Goal: Task Accomplishment & Management: Complete application form

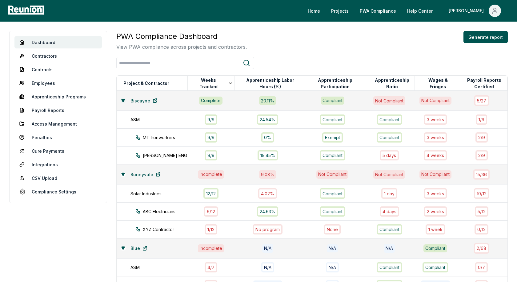
click at [121, 101] on icon at bounding box center [123, 101] width 4 height 4
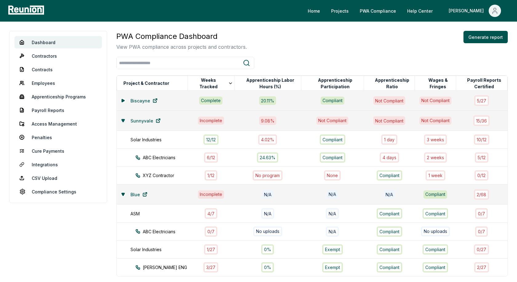
click at [122, 120] on icon at bounding box center [123, 121] width 4 height 4
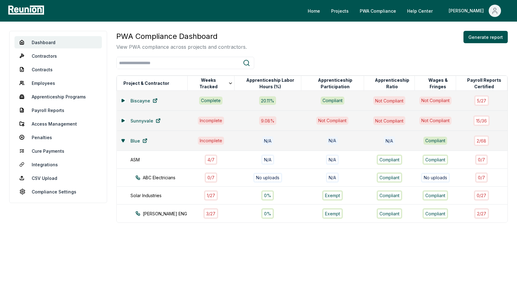
click at [122, 139] on icon at bounding box center [123, 141] width 4 height 4
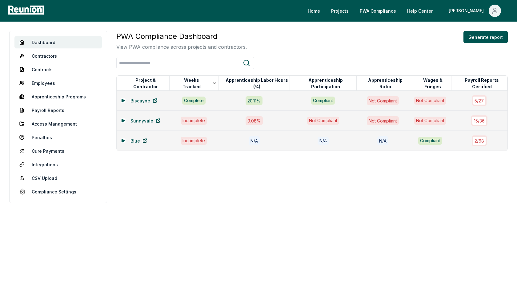
click at [291, 38] on div "PWA Compliance Dashboard View PWA compliance across projects and contractors. G…" at bounding box center [312, 41] width 392 height 20
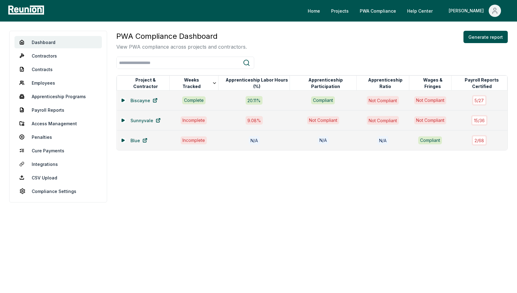
click at [331, 39] on div "PWA Compliance Dashboard View PWA compliance across projects and contractors. G…" at bounding box center [312, 41] width 392 height 20
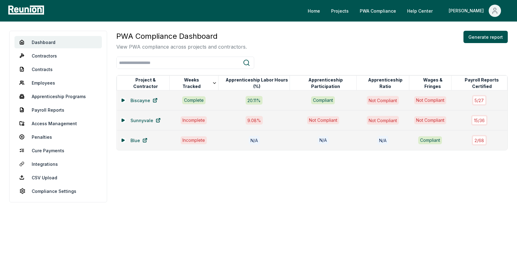
click at [349, 34] on div "PWA Compliance Dashboard View PWA compliance across projects and contractors. G…" at bounding box center [312, 41] width 392 height 20
click at [342, 44] on div "PWA Compliance Dashboard View PWA compliance across projects and contractors. G…" at bounding box center [312, 41] width 392 height 20
click at [358, 47] on div "PWA Compliance Dashboard View PWA compliance across projects and contractors. G…" at bounding box center [312, 41] width 392 height 20
click at [260, 36] on div "PWA Compliance Dashboard View PWA compliance across projects and contractors. G…" at bounding box center [312, 41] width 392 height 20
click at [122, 101] on icon at bounding box center [123, 101] width 4 height 4
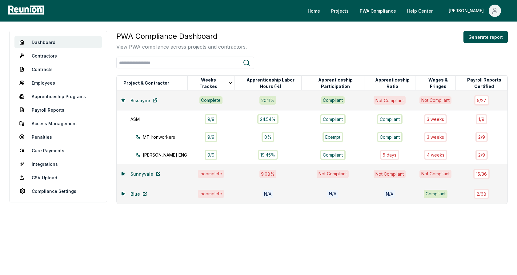
click at [124, 174] on icon at bounding box center [123, 174] width 4 height 4
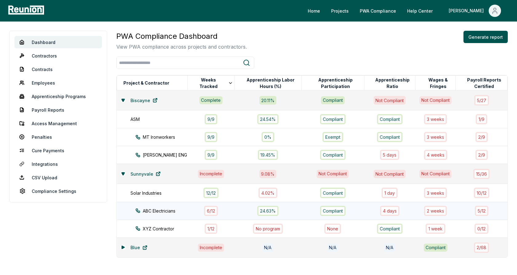
click at [175, 212] on div "ABC Electricians" at bounding box center [167, 211] width 63 height 6
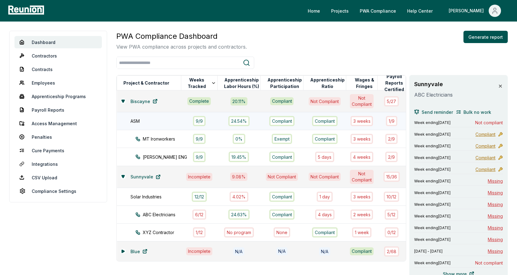
click at [160, 125] on td "ASM" at bounding box center [149, 121] width 64 height 18
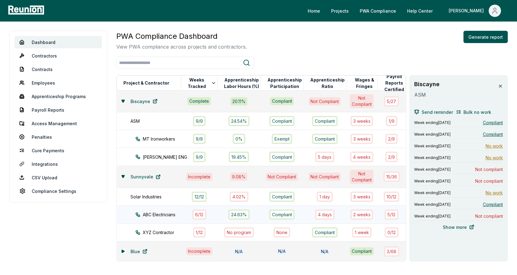
click at [170, 214] on div "ABC Electricians" at bounding box center [164, 215] width 57 height 6
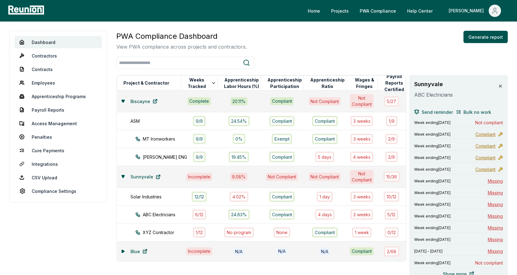
click at [500, 87] on icon at bounding box center [501, 86] width 2 height 2
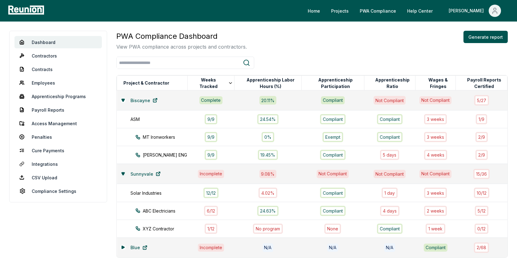
click at [123, 174] on icon at bounding box center [123, 174] width 3 height 2
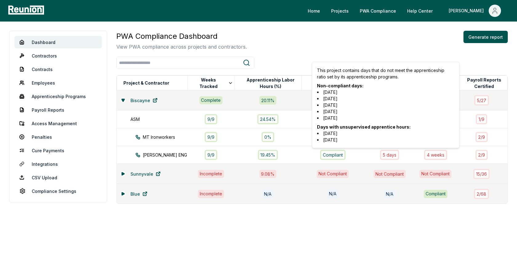
click at [388, 40] on div "PWA Compliance Dashboard View PWA compliance across projects and contractors. G…" at bounding box center [312, 41] width 392 height 20
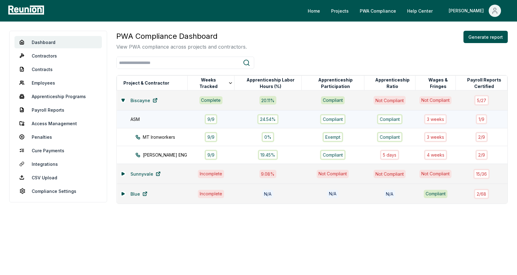
click at [172, 119] on div "ASM" at bounding box center [162, 119] width 63 height 6
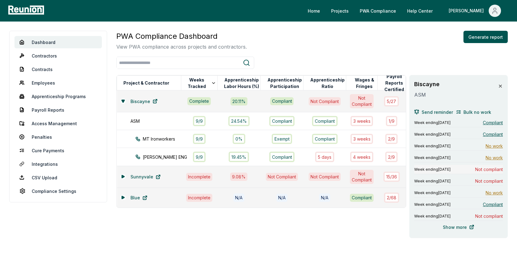
click at [467, 168] on div "Week ending August 4, 2024 Not compliant" at bounding box center [459, 169] width 89 height 9
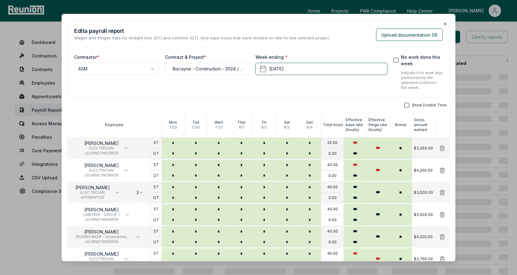
click at [318, 31] on h2 "Edit a payroll report" at bounding box center [202, 31] width 256 height 8
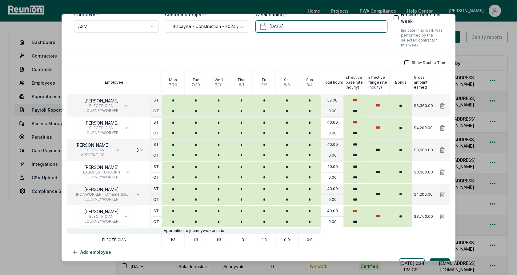
scroll to position [51, 0]
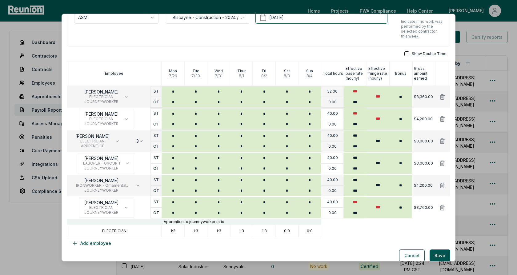
click at [119, 231] on p "ELECTRICIAN" at bounding box center [114, 231] width 24 height 5
click at [117, 231] on p "ELECTRICIAN" at bounding box center [114, 231] width 24 height 5
click at [113, 231] on p "ELECTRICIAN" at bounding box center [114, 231] width 24 height 5
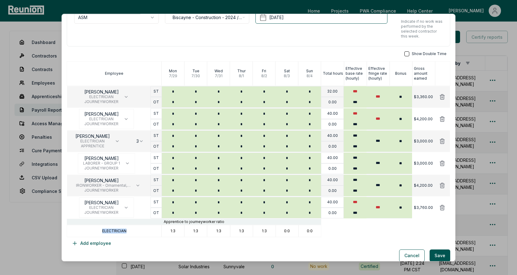
click at [113, 231] on p "ELECTRICIAN" at bounding box center [114, 231] width 24 height 5
click at [133, 231] on div "ELECTRICIAN" at bounding box center [114, 231] width 95 height 12
drag, startPoint x: 171, startPoint y: 230, endPoint x: 179, endPoint y: 230, distance: 8.6
click at [179, 230] on div "1:3" at bounding box center [173, 231] width 23 height 12
drag, startPoint x: 193, startPoint y: 231, endPoint x: 206, endPoint y: 231, distance: 12.6
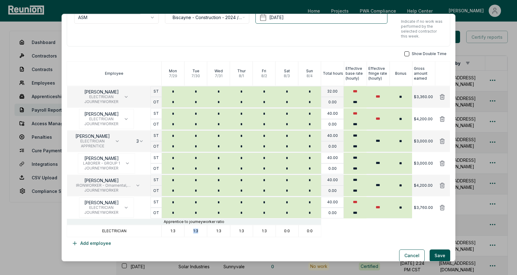
click at [206, 231] on div "1:3" at bounding box center [196, 231] width 23 height 12
click at [218, 231] on p "1:3" at bounding box center [219, 231] width 5 height 5
drag, startPoint x: 216, startPoint y: 231, endPoint x: 233, endPoint y: 231, distance: 16.3
click at [233, 231] on div "ELECTRICIAN 1:3 1:3 1:3 1:3 1:3 0:0 0:0" at bounding box center [259, 231] width 384 height 12
click at [247, 231] on div "1:3" at bounding box center [241, 231] width 23 height 12
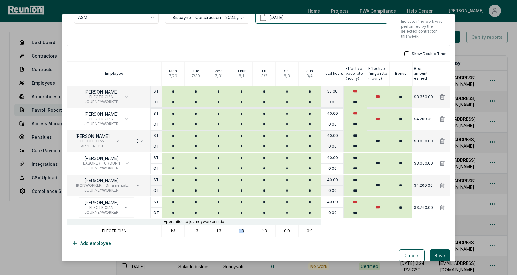
drag, startPoint x: 239, startPoint y: 230, endPoint x: 252, endPoint y: 230, distance: 12.9
click at [252, 230] on div "1:3" at bounding box center [241, 231] width 23 height 12
click at [212, 233] on div "1:3" at bounding box center [218, 231] width 23 height 12
drag, startPoint x: 171, startPoint y: 231, endPoint x: 183, endPoint y: 231, distance: 11.4
click at [183, 231] on div "1:3" at bounding box center [173, 231] width 23 height 12
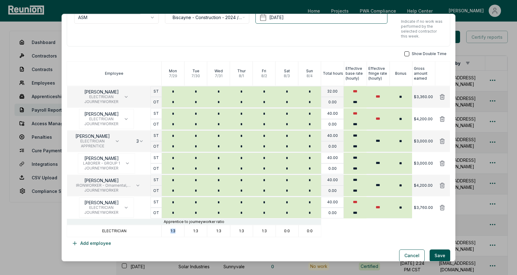
drag, startPoint x: 169, startPoint y: 230, endPoint x: 180, endPoint y: 230, distance: 10.8
click at [180, 230] on div "1:3" at bounding box center [173, 231] width 23 height 12
click at [181, 230] on div "1:3" at bounding box center [173, 231] width 23 height 12
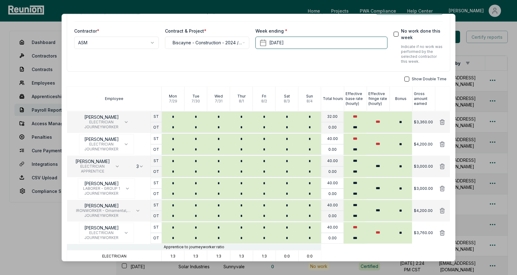
scroll to position [56, 0]
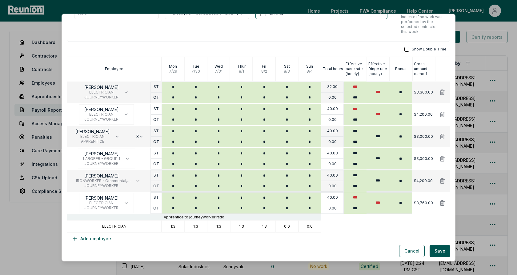
click at [337, 54] on div "Show Double Time Employee [DATE] [DATE] [DATE] [DATE] [DATE] [DATE] [DATE] Tota…" at bounding box center [259, 146] width 384 height 198
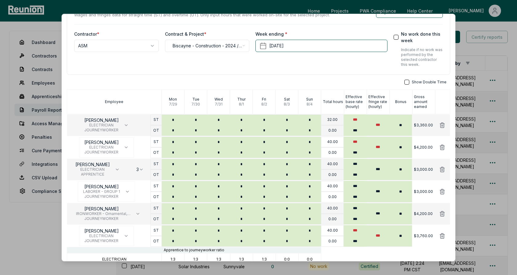
scroll to position [22, 0]
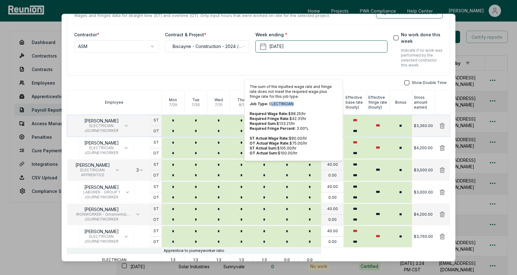
drag, startPoint x: 294, startPoint y: 103, endPoint x: 270, endPoint y: 103, distance: 23.4
click at [270, 103] on p "Job Type: ELECTRICIAN" at bounding box center [294, 104] width 88 height 5
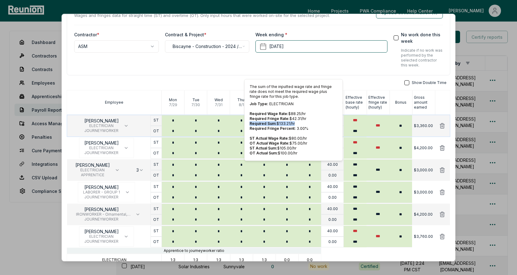
drag, startPoint x: 296, startPoint y: 123, endPoint x: 250, endPoint y: 124, distance: 45.6
click at [250, 124] on p "Required Sum: $ 133.21 /hr" at bounding box center [294, 123] width 88 height 5
click at [293, 123] on p "Required Sum: $ 133.21 /hr" at bounding box center [294, 123] width 88 height 5
drag, startPoint x: 298, startPoint y: 148, endPoint x: 248, endPoint y: 148, distance: 50.2
click at [248, 148] on div "The sum of the inputted wage rate and fringe rate does not meet the required wa…" at bounding box center [294, 120] width 99 height 82
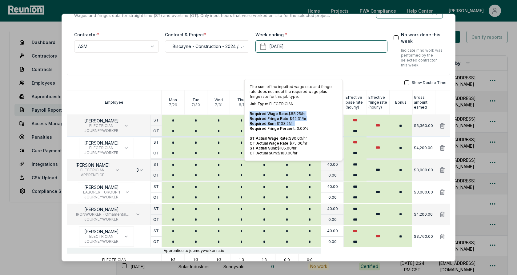
drag, startPoint x: 294, startPoint y: 122, endPoint x: 250, endPoint y: 114, distance: 45.4
click at [250, 114] on div "The sum of the inputted wage rate and fringe rate does not meet the required wa…" at bounding box center [294, 120] width 99 height 82
click at [285, 110] on div "The sum of the inputted wage rate and fringe rate does not meet the required wa…" at bounding box center [294, 120] width 99 height 82
click at [346, 78] on div "**********" at bounding box center [259, 138] width 384 height 282
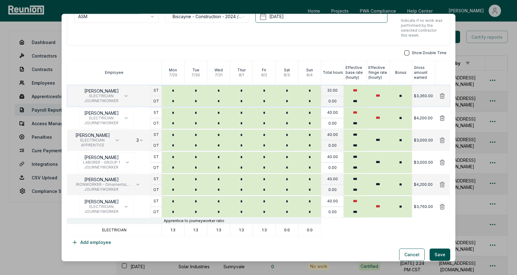
scroll to position [0, 0]
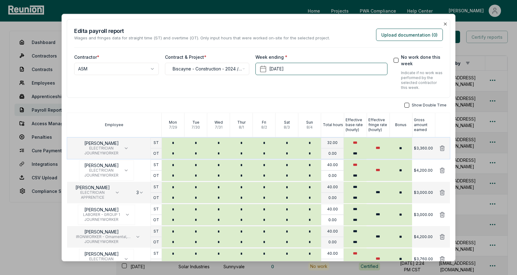
click at [283, 89] on div "Week ending * [DATE]" at bounding box center [322, 72] width 132 height 36
click at [276, 100] on div "**********" at bounding box center [259, 160] width 384 height 282
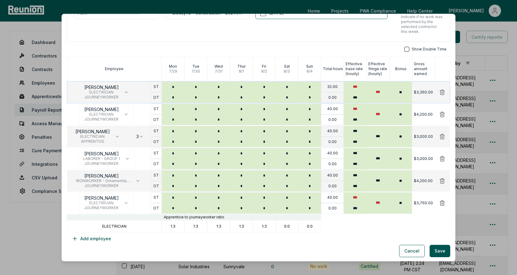
scroll to position [52, 0]
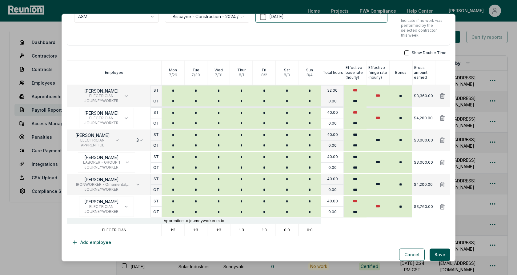
click at [370, 49] on div "**********" at bounding box center [259, 108] width 384 height 282
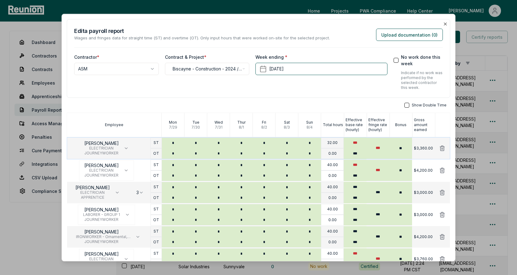
scroll to position [56, 0]
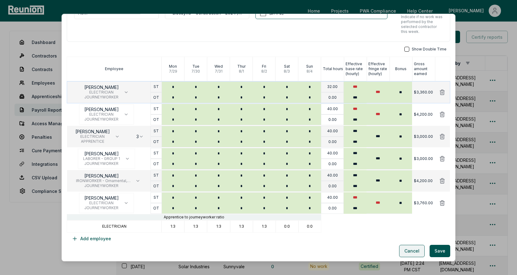
click at [414, 249] on button "Cancel" at bounding box center [413, 251] width 26 height 12
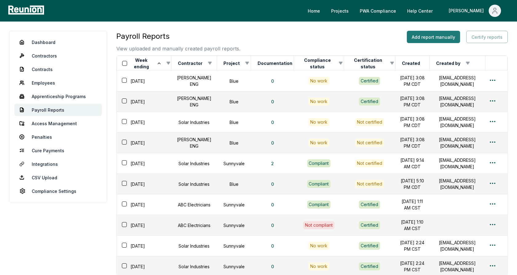
click at [429, 38] on button "Add report manually" at bounding box center [433, 37] width 53 height 12
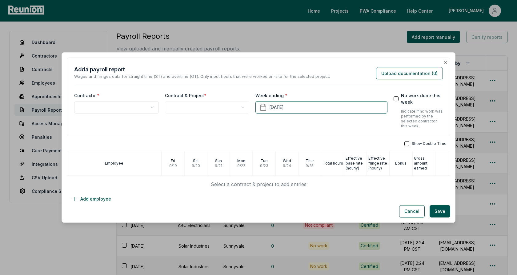
click at [114, 107] on body "Please visit us on your desktop We're working on making our marketplace mobile-…" at bounding box center [258, 177] width 517 height 354
click at [186, 103] on body "Please visit us on your desktop We're working on making our marketplace mobile-…" at bounding box center [258, 177] width 517 height 354
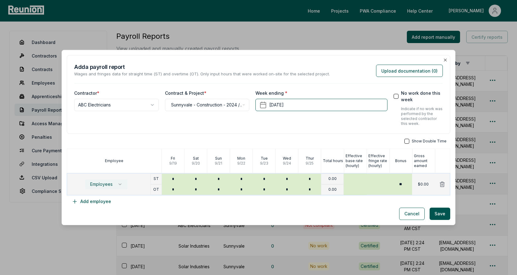
click at [110, 186] on span "Employees" at bounding box center [101, 184] width 22 height 5
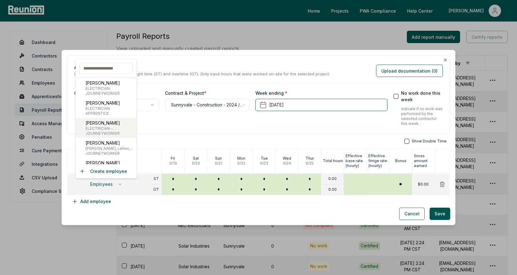
click at [102, 128] on span "ELECTRICIAN - ELECTRICAL TECHNICIAN" at bounding box center [110, 128] width 49 height 5
type input "***"
type input "*****"
type input "***"
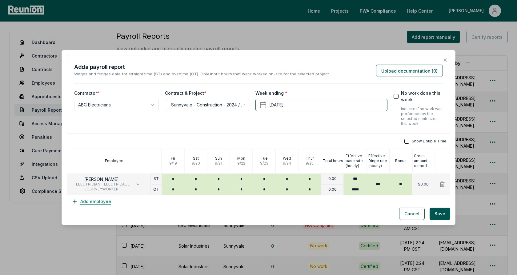
click at [98, 206] on button "Add employee" at bounding box center [91, 202] width 49 height 12
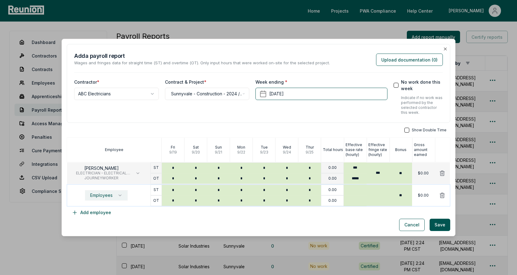
click at [103, 197] on span "Employees" at bounding box center [101, 195] width 22 height 5
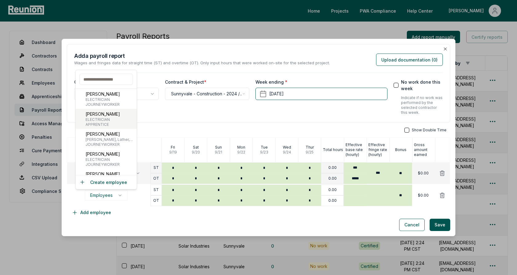
click at [103, 110] on div "Bob Low ELECTRICIAN APPRENTICE" at bounding box center [106, 119] width 61 height 20
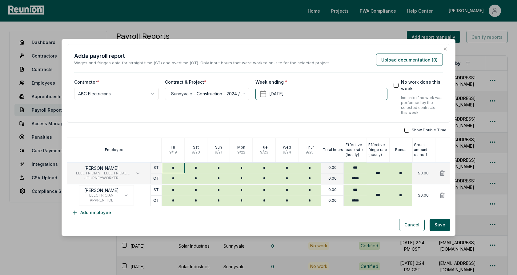
type input "*"
click at [175, 166] on input "*" at bounding box center [173, 168] width 23 height 10
type input "*"
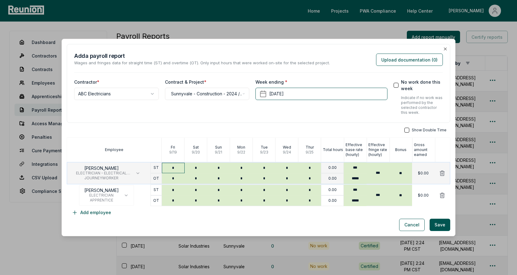
type input "*"
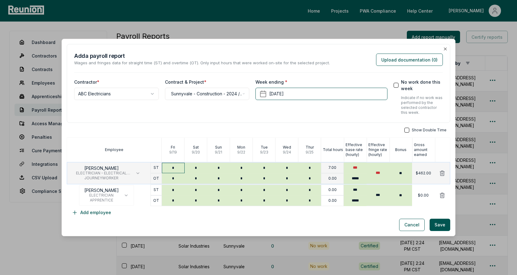
type input "*"
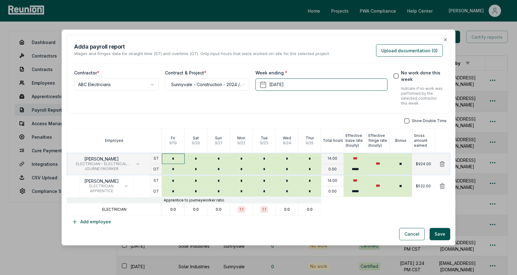
type input "*"
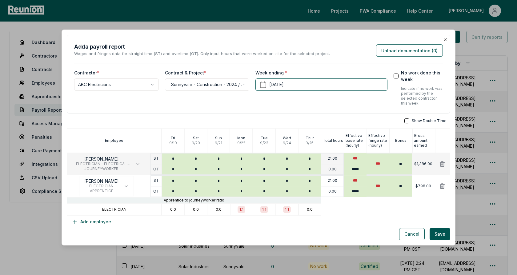
click at [363, 202] on div "Apprentice to journeyworker ratio" at bounding box center [259, 200] width 384 height 6
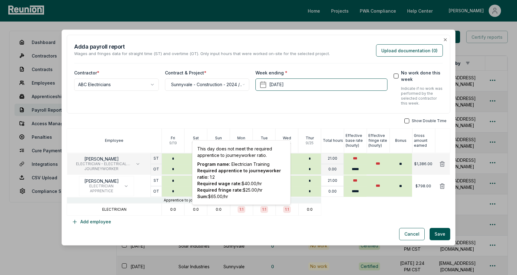
click at [247, 222] on div "Show Double Time Employee Fri 9 / 19 Sat 9 / 20 Sun 9 / 21 Mon 9 / 22 Tue 9 / 2…" at bounding box center [259, 174] width 384 height 110
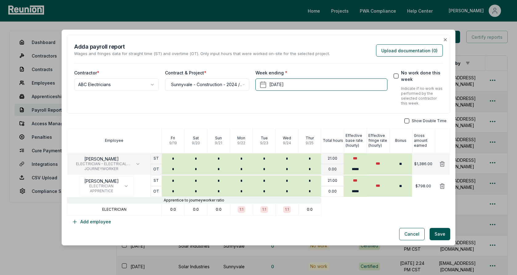
click at [345, 118] on div "**********" at bounding box center [259, 131] width 384 height 193
click at [325, 119] on div "Show Double Time" at bounding box center [259, 121] width 384 height 5
click at [247, 157] on input "*" at bounding box center [241, 159] width 23 height 10
click at [241, 155] on input "*" at bounding box center [241, 159] width 23 height 10
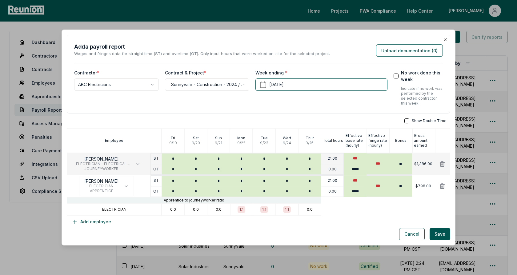
click at [283, 111] on div "**********" at bounding box center [259, 74] width 384 height 79
type input "*"
click at [243, 159] on input "*" at bounding box center [241, 159] width 23 height 10
click at [286, 105] on div "Week ending * September 25th, 2025" at bounding box center [322, 88] width 132 height 36
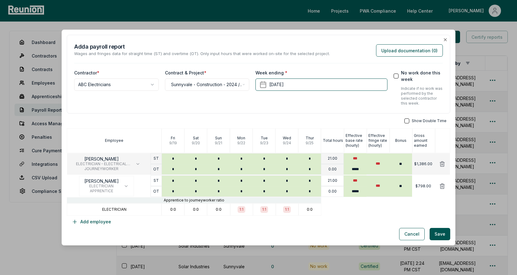
click at [287, 114] on div "**********" at bounding box center [259, 131] width 384 height 193
click at [401, 53] on button "Upload documentation ( 0 )" at bounding box center [409, 50] width 67 height 12
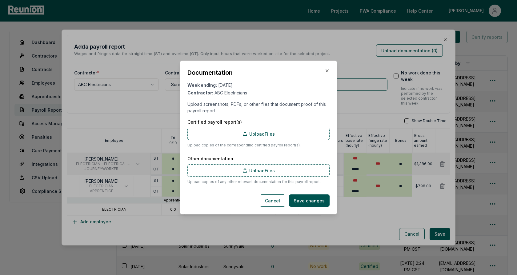
click at [260, 107] on p "Upload screenshots, PDFs, or other files that document proof of this payroll re…" at bounding box center [259, 107] width 142 height 13
click at [251, 107] on p "Upload screenshots, PDFs, or other files that document proof of this payroll re…" at bounding box center [259, 107] width 142 height 13
click at [249, 94] on div "Contractor: ABC Electricians" at bounding box center [259, 93] width 142 height 6
click at [278, 202] on button "Cancel" at bounding box center [273, 201] width 26 height 12
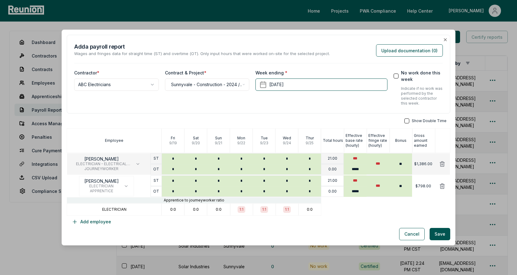
click at [322, 107] on div "**********" at bounding box center [259, 74] width 384 height 79
click at [415, 237] on button "Cancel" at bounding box center [413, 234] width 26 height 12
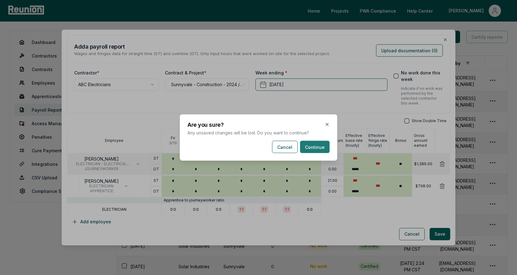
click at [318, 147] on button "Continue" at bounding box center [315, 147] width 30 height 12
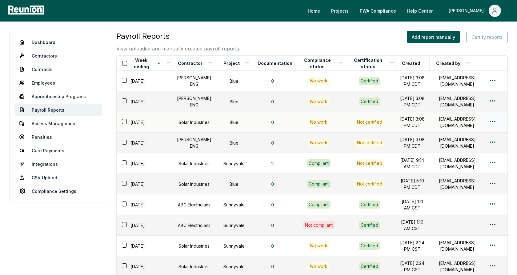
click at [124, 121] on button "button" at bounding box center [124, 121] width 5 height 5
click at [125, 142] on button "button" at bounding box center [124, 142] width 5 height 5
click at [490, 38] on button "Certify reports (2)" at bounding box center [484, 37] width 49 height 12
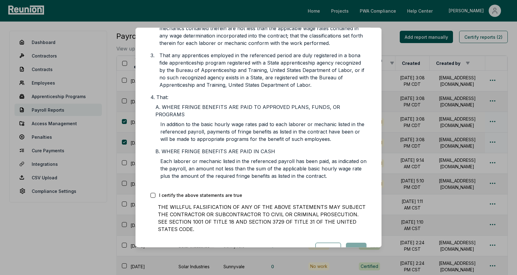
scroll to position [171, 0]
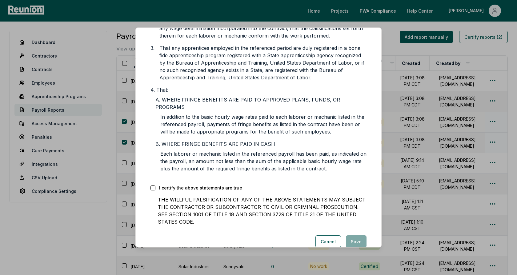
click at [152, 186] on button "button" at bounding box center [153, 188] width 5 height 5
click at [328, 236] on button "Cancel" at bounding box center [329, 242] width 26 height 12
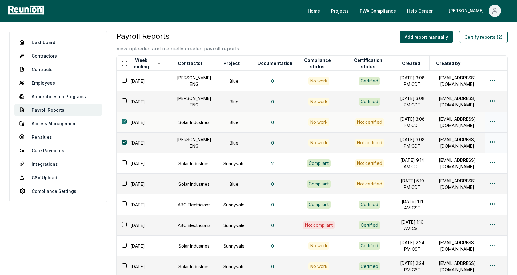
click at [125, 121] on button "button" at bounding box center [124, 121] width 5 height 5
click at [123, 139] on div "[DATE]" at bounding box center [146, 143] width 51 height 9
click at [124, 144] on button "button" at bounding box center [124, 142] width 5 height 5
click at [266, 39] on div "Payroll Reports View uploaded and manually created payroll reports. Add report …" at bounding box center [312, 42] width 392 height 22
click at [257, 27] on div "Dashboard Contractors Contracts Employees Apprenticeship Programs Payroll Repor…" at bounding box center [258, 188] width 517 height 333
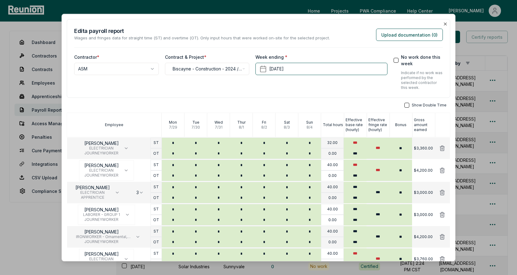
click at [328, 34] on div "Edit a payroll report Wages and fringes data for straight time (ST) and overtim…" at bounding box center [258, 34] width 369 height 14
click at [336, 84] on div "Week ending * [DATE]" at bounding box center [322, 72] width 132 height 36
click at [308, 87] on div "Week ending * [DATE]" at bounding box center [322, 72] width 132 height 36
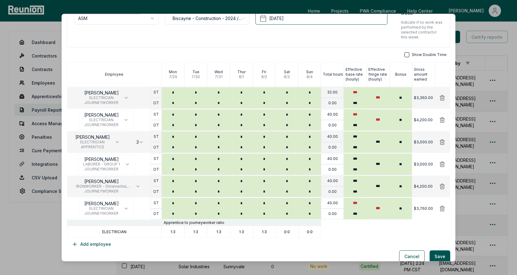
scroll to position [56, 0]
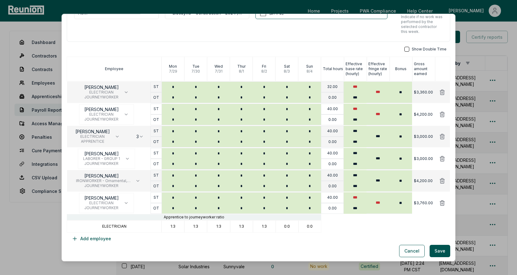
click at [328, 51] on div "Show Double Time Employee [DATE] [DATE] [DATE] [DATE] [DATE] [DATE] [DATE] Tota…" at bounding box center [259, 146] width 384 height 198
click at [413, 252] on button "Cancel" at bounding box center [413, 251] width 26 height 12
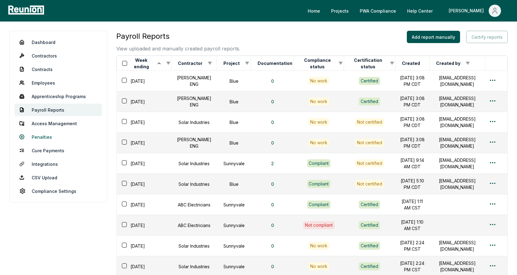
click at [38, 139] on link "Penalties" at bounding box center [57, 137] width 87 height 12
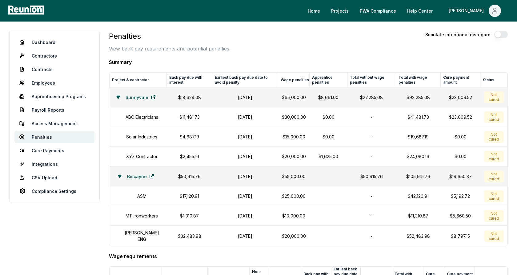
click at [118, 98] on icon at bounding box center [118, 97] width 4 height 4
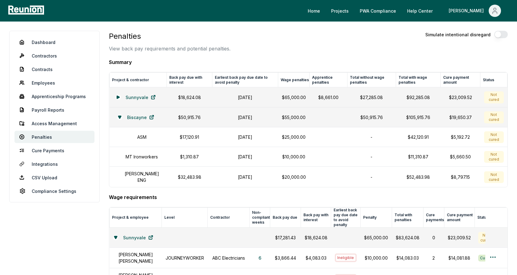
click at [282, 136] on p "$25,000.00" at bounding box center [294, 137] width 24 height 6
click at [293, 137] on p "$25,000.00" at bounding box center [294, 137] width 24 height 6
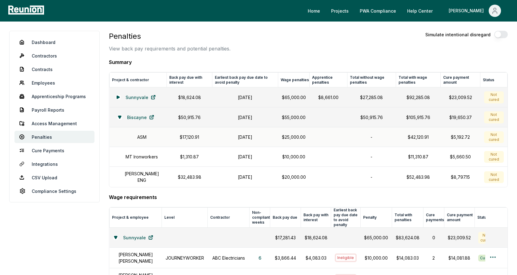
click at [293, 137] on p "$25,000.00" at bounding box center [294, 137] width 24 height 6
click at [347, 59] on h4 "Summary" at bounding box center [308, 62] width 399 height 7
click at [229, 63] on h4 "Summary" at bounding box center [308, 62] width 399 height 7
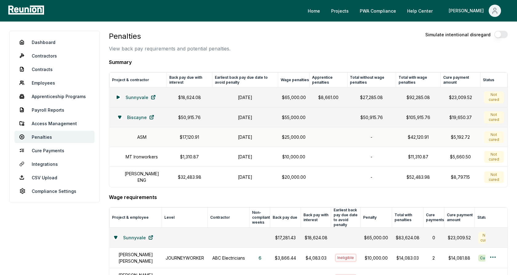
click at [257, 137] on h1 "[DATE]" at bounding box center [245, 137] width 59 height 6
click at [243, 134] on h1 "[DATE]" at bounding box center [245, 137] width 59 height 6
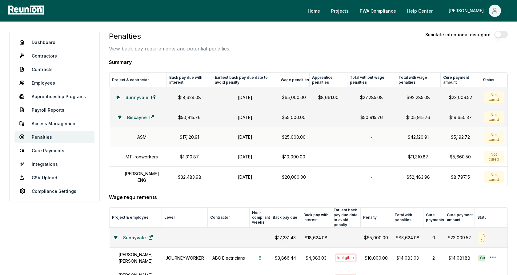
click at [243, 134] on h1 "[DATE]" at bounding box center [245, 137] width 59 height 6
click at [226, 134] on h1 "[DATE]" at bounding box center [245, 137] width 59 height 6
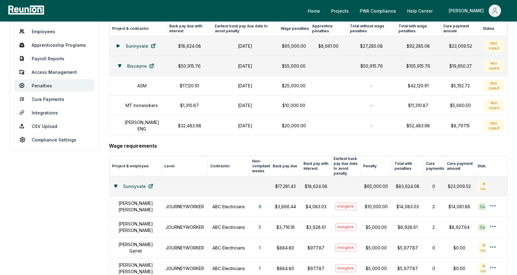
scroll to position [66, 0]
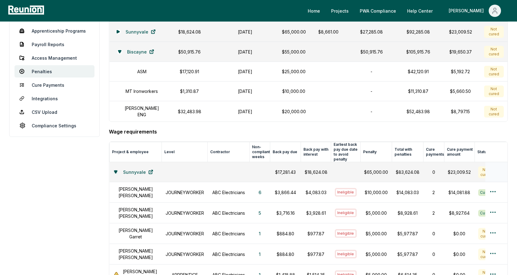
click at [117, 171] on icon at bounding box center [115, 172] width 3 height 2
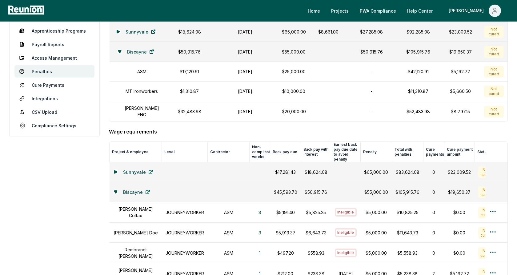
click at [135, 128] on h4 "Wage requirements" at bounding box center [308, 131] width 399 height 7
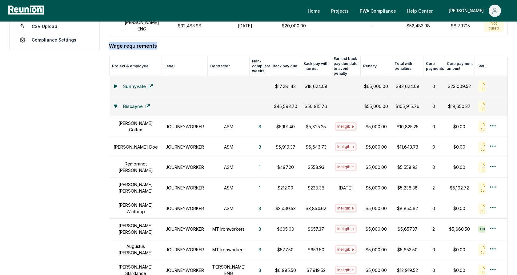
scroll to position [153, 0]
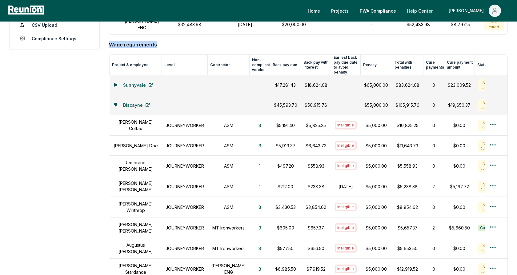
click at [100, 179] on aside "Dashboard Contractors Contracts Employees [DEMOGRAPHIC_DATA] Programs Payroll R…" at bounding box center [54, 189] width 91 height 623
click at [138, 183] on h1 "[PERSON_NAME]" at bounding box center [135, 186] width 45 height 13
click at [178, 184] on h1 "JOURNEYWORKER" at bounding box center [185, 187] width 39 height 6
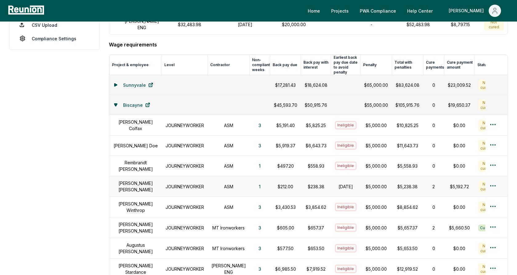
click at [178, 184] on h1 "JOURNEYWORKER" at bounding box center [185, 187] width 39 height 6
click at [223, 184] on h1 "ASM" at bounding box center [229, 187] width 34 height 6
click at [254, 180] on button "1" at bounding box center [260, 186] width 12 height 12
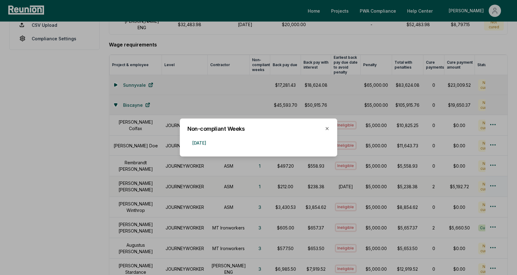
click at [245, 133] on div "Non-compliant Weeks [DATE] Close" at bounding box center [259, 138] width 158 height 38
click at [243, 179] on div at bounding box center [258, 137] width 517 height 275
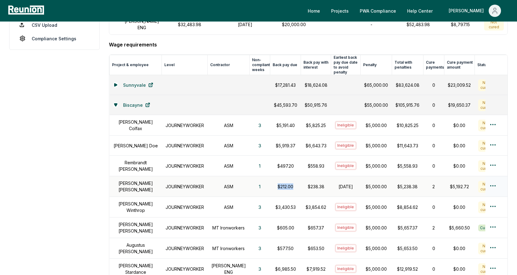
drag, startPoint x: 286, startPoint y: 181, endPoint x: 268, endPoint y: 181, distance: 18.5
click at [274, 184] on p "$212.00" at bounding box center [285, 187] width 23 height 6
click at [276, 184] on p "$212.00" at bounding box center [285, 187] width 23 height 6
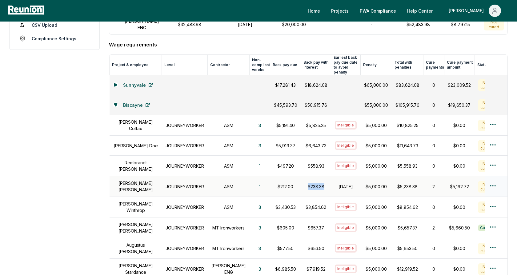
drag, startPoint x: 318, startPoint y: 181, endPoint x: 292, endPoint y: 181, distance: 26.8
click at [292, 181] on tr "[PERSON_NAME] JOURNEYWORKER ASM 1 $212.00 $238.38 [DATE] $5,000.00 $5,238.38 2 …" at bounding box center [315, 186] width 410 height 21
click at [307, 184] on p "$238.38" at bounding box center [316, 187] width 23 height 6
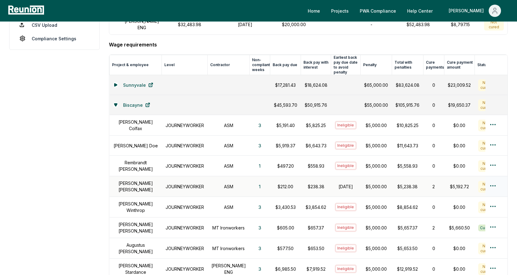
click at [341, 184] on h1 "[DATE]" at bounding box center [346, 187] width 22 height 6
click at [331, 180] on td "[DATE]" at bounding box center [346, 186] width 30 height 21
click at [338, 184] on h1 "[DATE]" at bounding box center [346, 187] width 22 height 6
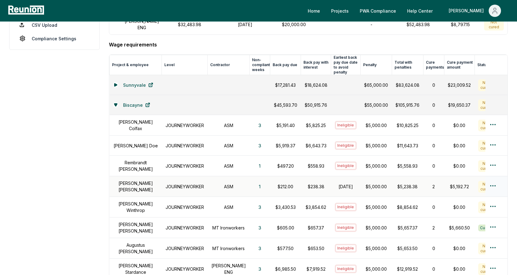
click at [338, 184] on h1 "[DATE]" at bounding box center [346, 187] width 22 height 6
click at [319, 178] on td "$238.38" at bounding box center [316, 186] width 30 height 21
click at [335, 184] on h1 "[DATE]" at bounding box center [346, 187] width 22 height 6
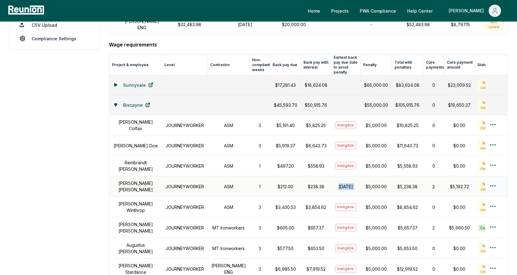
click at [335, 184] on h1 "[DATE]" at bounding box center [346, 187] width 22 height 6
click at [340, 184] on h1 "[DATE]" at bounding box center [346, 187] width 22 height 6
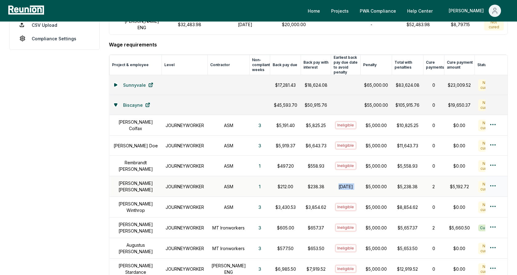
click at [340, 184] on h1 "[DATE]" at bounding box center [346, 187] width 22 height 6
click at [305, 184] on p "$238.38" at bounding box center [316, 187] width 23 height 6
click at [335, 184] on h1 "[DATE]" at bounding box center [346, 187] width 22 height 6
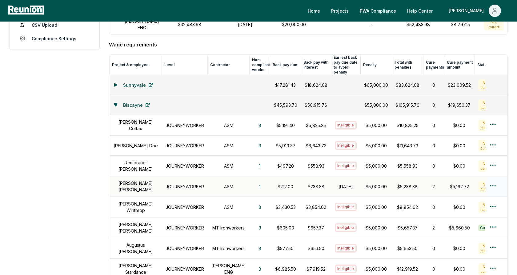
click at [335, 184] on h1 "[DATE]" at bounding box center [346, 187] width 22 height 6
click at [372, 184] on p "$5,000.00" at bounding box center [376, 187] width 24 height 6
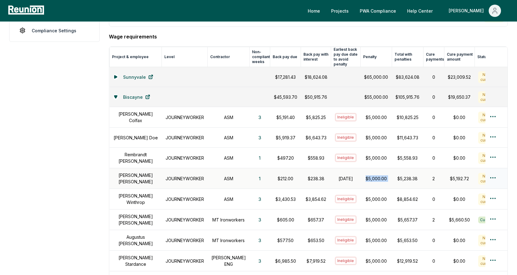
click at [278, 176] on p "$212.00" at bounding box center [285, 179] width 23 height 6
click at [493, 172] on html "Please visit us on your desktop We're working on making our marketplace mobile-…" at bounding box center [258, 170] width 517 height 663
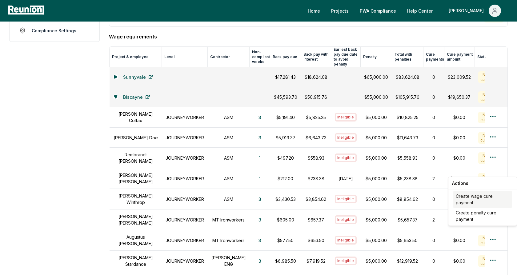
click at [477, 201] on div "Create wage cure payment" at bounding box center [483, 199] width 59 height 17
click at [85, 97] on aside "Dashboard Contractors Contracts Employees [DEMOGRAPHIC_DATA] Programs Payroll R…" at bounding box center [54, 181] width 91 height 623
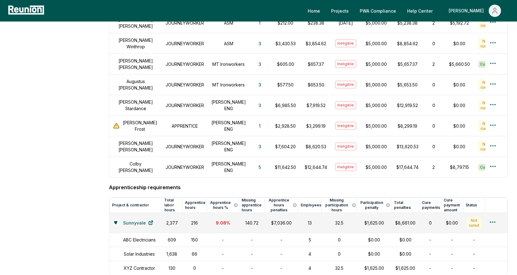
scroll to position [377, 0]
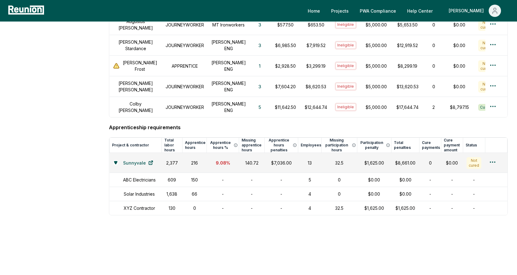
click at [141, 124] on h4 "Apprenticeship requirements" at bounding box center [308, 127] width 399 height 7
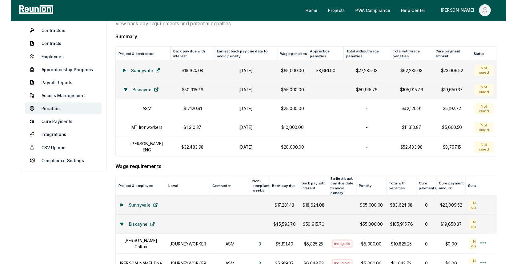
scroll to position [0, 0]
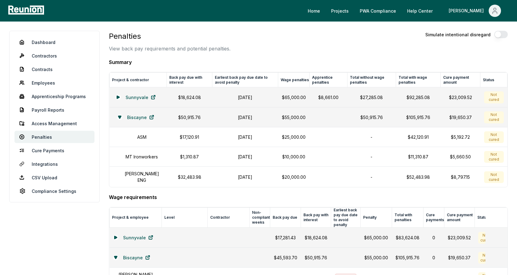
click at [41, 39] on link "Dashboard" at bounding box center [54, 42] width 80 height 12
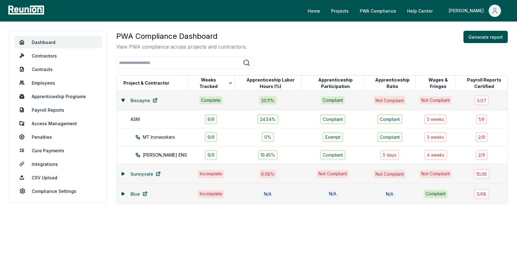
click at [361, 44] on div "PWA Compliance Dashboard View PWA compliance across projects and contractors. G…" at bounding box center [312, 41] width 392 height 20
click at [485, 38] on button "Generate report" at bounding box center [486, 37] width 44 height 12
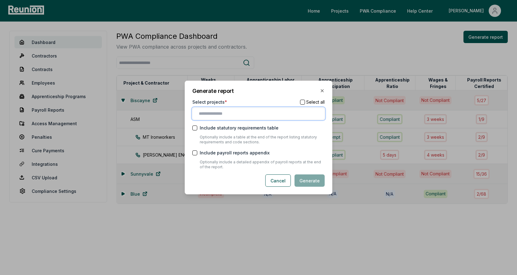
click at [232, 115] on input "text" at bounding box center [260, 114] width 122 height 6
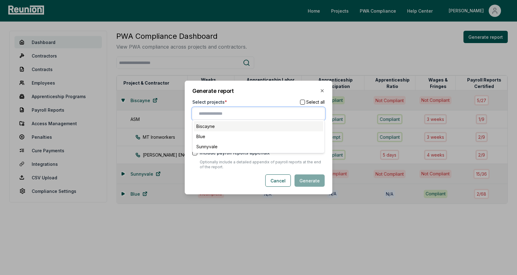
click at [223, 127] on div "Biscayne" at bounding box center [258, 126] width 129 height 10
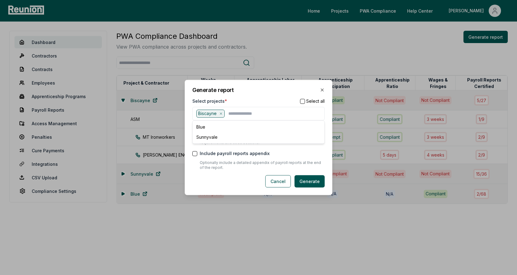
click at [253, 93] on h2 "Generate report" at bounding box center [259, 90] width 132 height 6
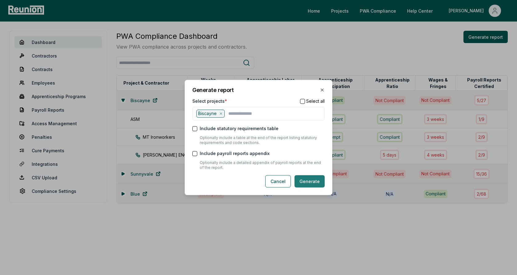
click at [313, 184] on button "Generate" at bounding box center [310, 182] width 30 height 12
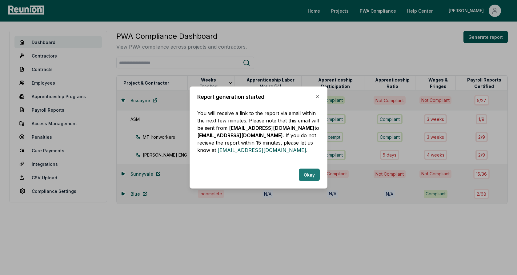
click at [317, 176] on button "Okay" at bounding box center [309, 175] width 21 height 12
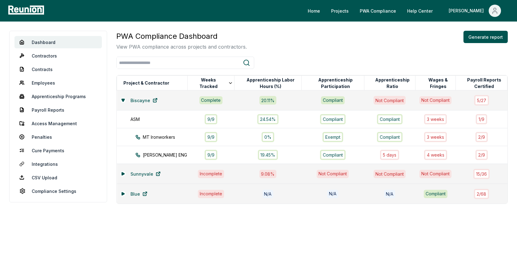
click at [271, 51] on div "PWA Compliance Dashboard View PWA compliance across projects and contractors. G…" at bounding box center [312, 117] width 392 height 173
click at [310, 57] on div at bounding box center [312, 63] width 392 height 12
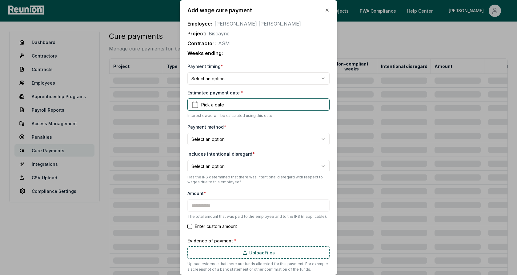
type input "*******"
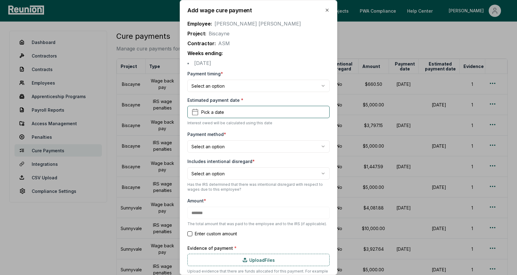
click at [236, 21] on span "Alice Smith" at bounding box center [258, 24] width 87 height 6
click at [225, 86] on body "Please visit us on your desktop We're working on making our marketplace mobile-…" at bounding box center [258, 190] width 517 height 380
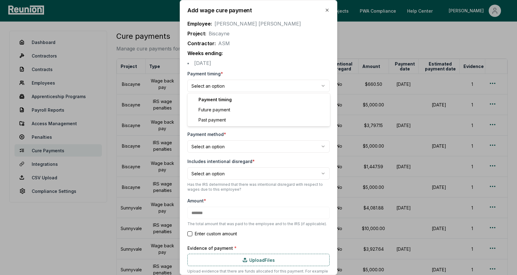
select select "**********"
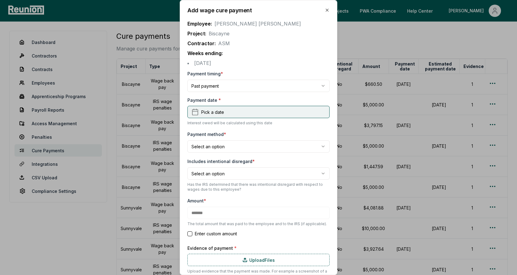
click at [217, 113] on span "Pick a date" at bounding box center [212, 112] width 23 height 6
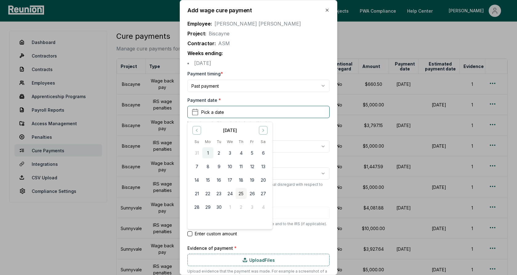
click at [210, 152] on button "1" at bounding box center [207, 153] width 11 height 11
type input "*******"
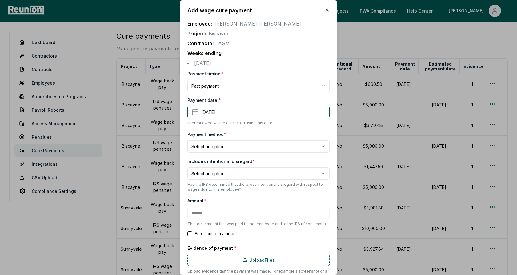
click at [224, 145] on body "Please visit us on your desktop We're working on making our marketplace mobile-…" at bounding box center [258, 190] width 517 height 380
select select "**********"
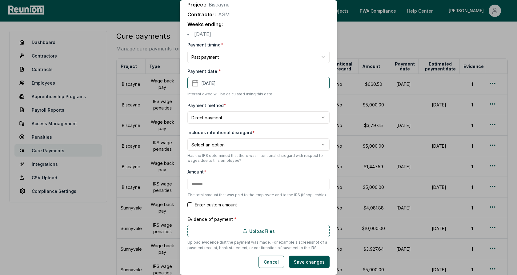
click at [227, 141] on body "Please visit us on your desktop We're working on making our marketplace mobile-…" at bounding box center [258, 190] width 517 height 380
select select "*****"
type input "*******"
click at [234, 133] on label "Includes intentional disregard *" at bounding box center [221, 132] width 67 height 5
click at [276, 264] on button "Cancel" at bounding box center [272, 262] width 26 height 12
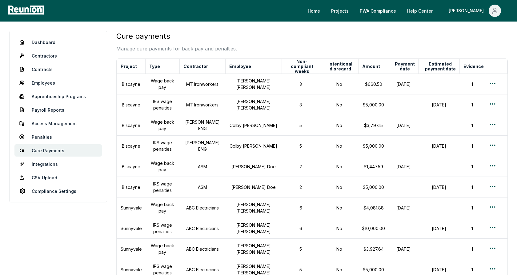
click at [258, 39] on div "Cure payments Manage cure payments for back pay and penalties." at bounding box center [312, 42] width 392 height 22
click at [271, 41] on div "Cure payments Manage cure payments for back pay and penalties." at bounding box center [312, 42] width 392 height 22
